Goal: Check status

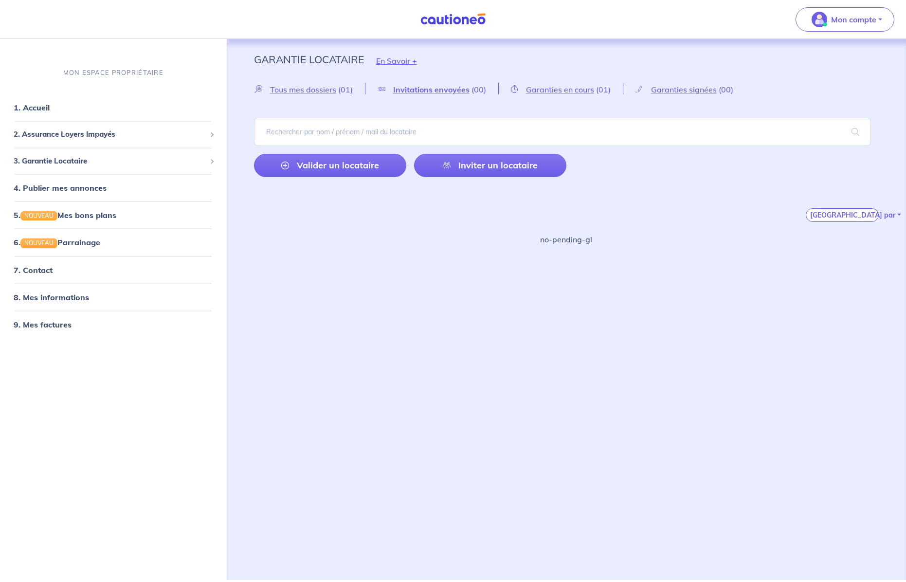
click at [388, 268] on div "Garantie Locataire En Savoir + Tous mes dossiers (01) Invitations envoyées (00)…" at bounding box center [567, 309] width 680 height 541
click at [297, 90] on span "Tous mes dossiers" at bounding box center [303, 90] width 66 height 10
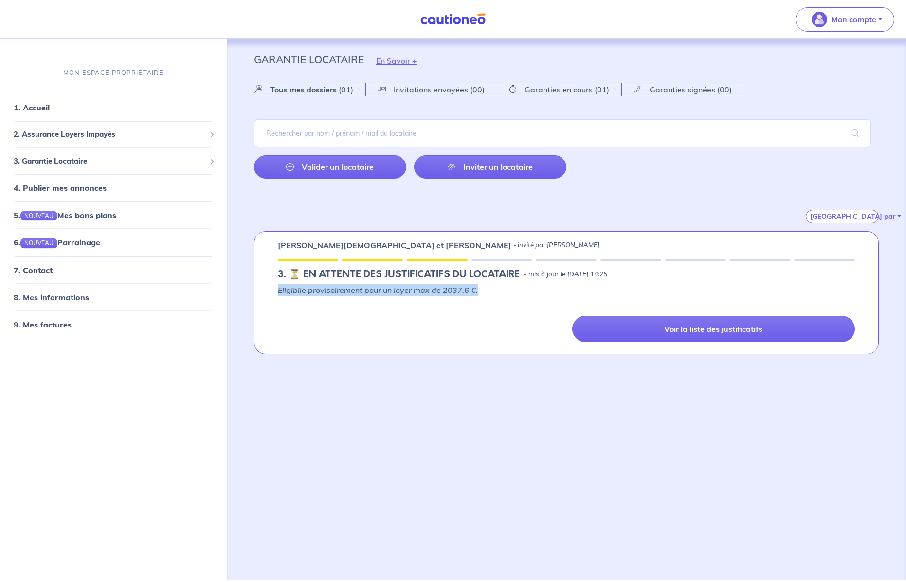
drag, startPoint x: 277, startPoint y: 290, endPoint x: 510, endPoint y: 290, distance: 232.2
click at [510, 290] on p "Eligibile provisoirement pour un loyer max de 2037.6 €." at bounding box center [567, 290] width 578 height 12
click at [475, 280] on h5 "3. ⏳️️ EN ATTENTE DES JUSTIFICATIFS DU LOCATAIRE" at bounding box center [399, 275] width 242 height 12
click at [569, 292] on p "Eligibile provisoirement pour un loyer max de 2037.6 €." at bounding box center [567, 290] width 578 height 12
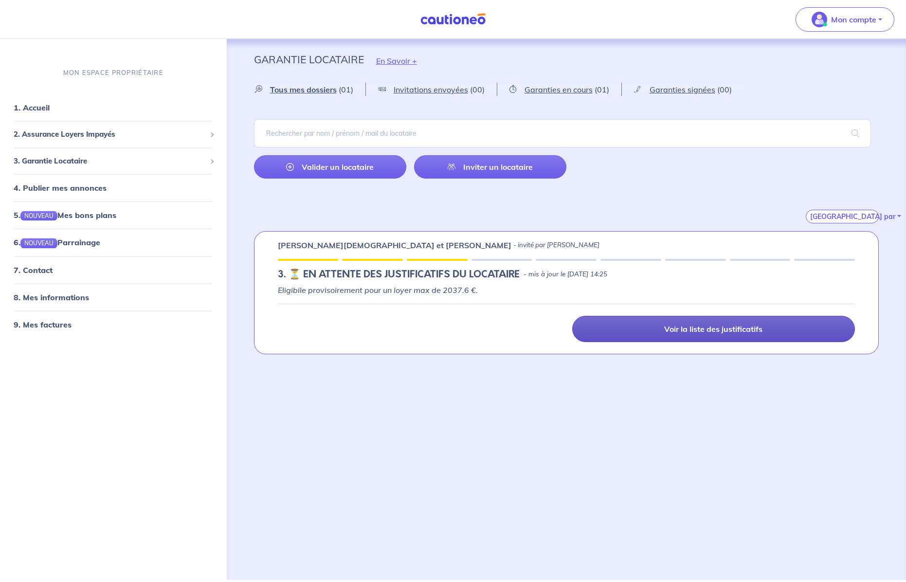
click at [650, 334] on link "Voir la liste des justificatifs" at bounding box center [713, 329] width 283 height 26
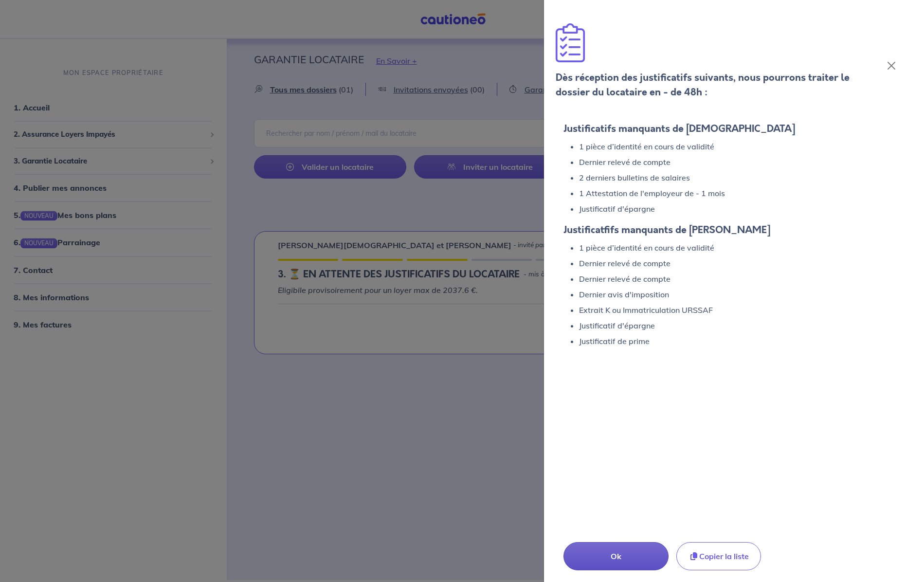
click at [608, 553] on p "Ok" at bounding box center [616, 557] width 57 height 12
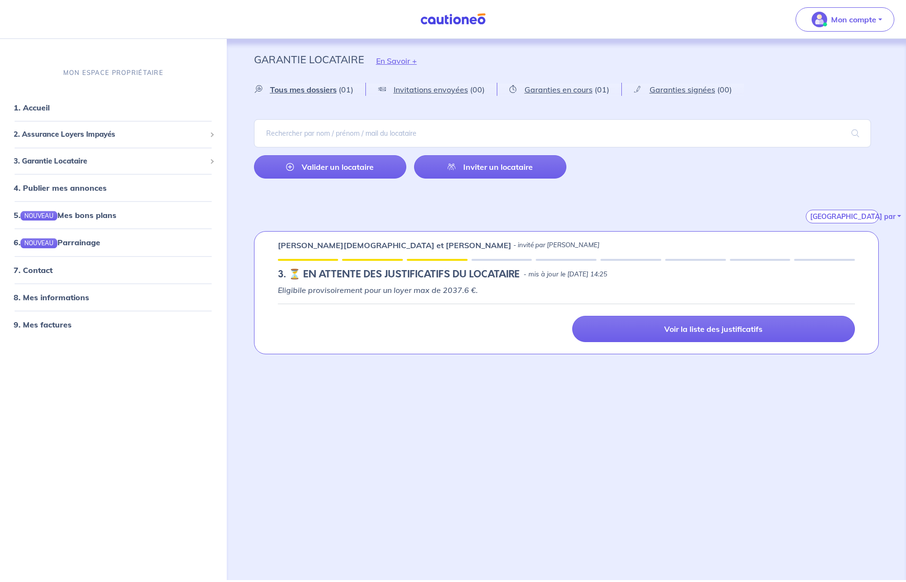
click at [281, 293] on em "Eligibile provisoirement pour un loyer max de 2037.6 €." at bounding box center [378, 290] width 200 height 10
drag, startPoint x: 298, startPoint y: 289, endPoint x: 388, endPoint y: 296, distance: 90.3
click at [388, 296] on div "Eligibile provisoirement pour un loyer max de 2037.6 €. Voir la liste des justi…" at bounding box center [567, 313] width 578 height 58
